Goal: Register for event/course

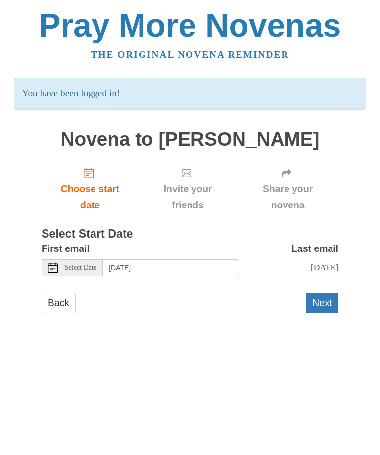
click at [321, 306] on button "Next" at bounding box center [322, 303] width 33 height 20
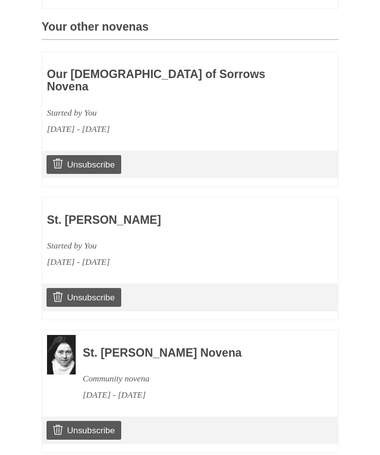
scroll to position [423, 0]
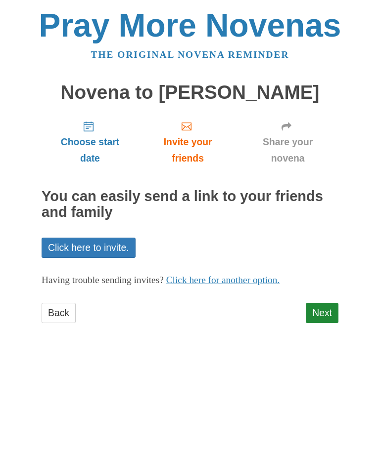
click at [323, 313] on link "Next" at bounding box center [322, 313] width 33 height 20
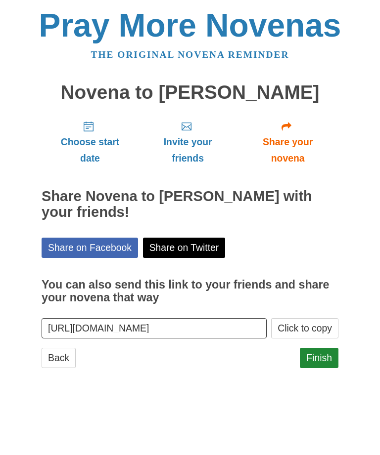
click at [325, 355] on link "Finish" at bounding box center [319, 358] width 39 height 20
